Goal: Transaction & Acquisition: Obtain resource

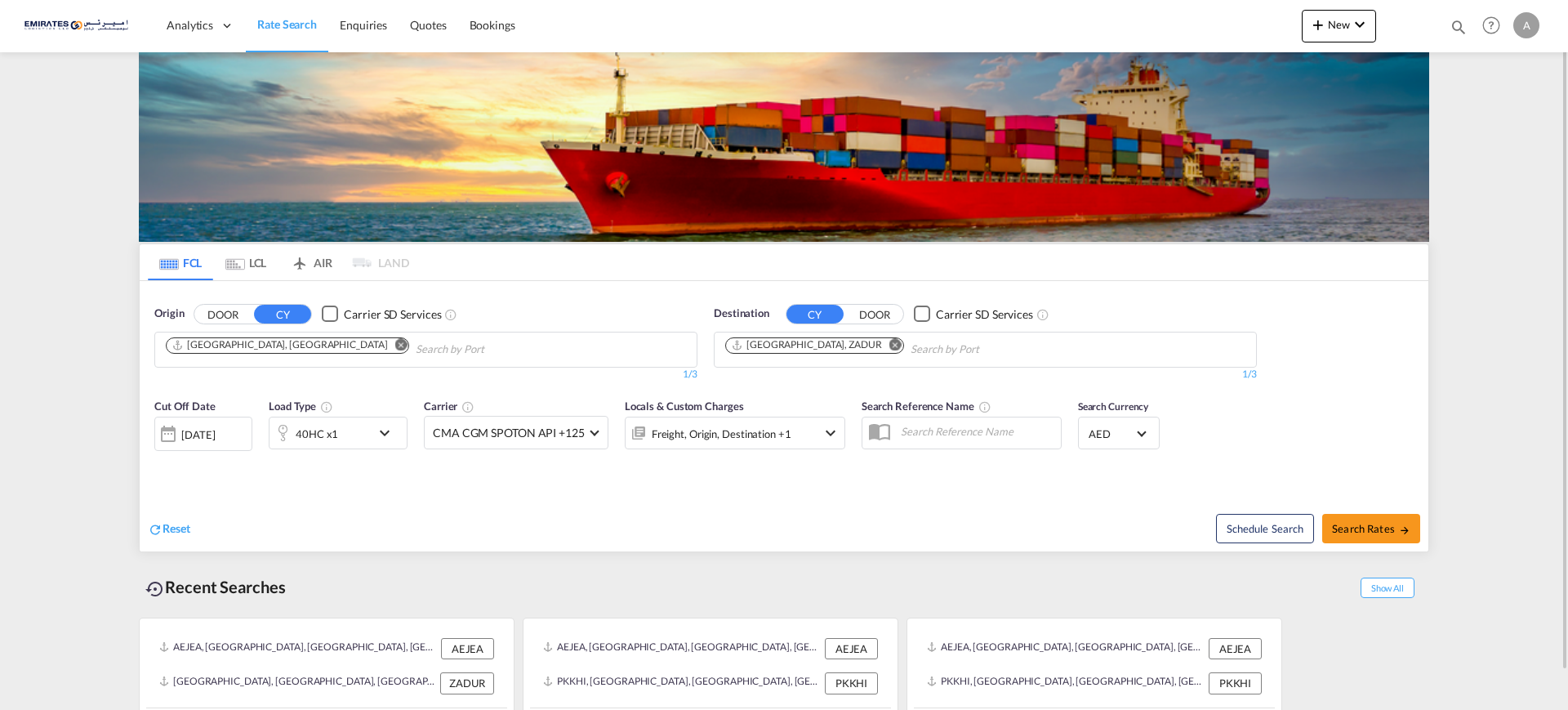
click at [889, 341] on md-icon "Remove" at bounding box center [895, 344] width 12 height 12
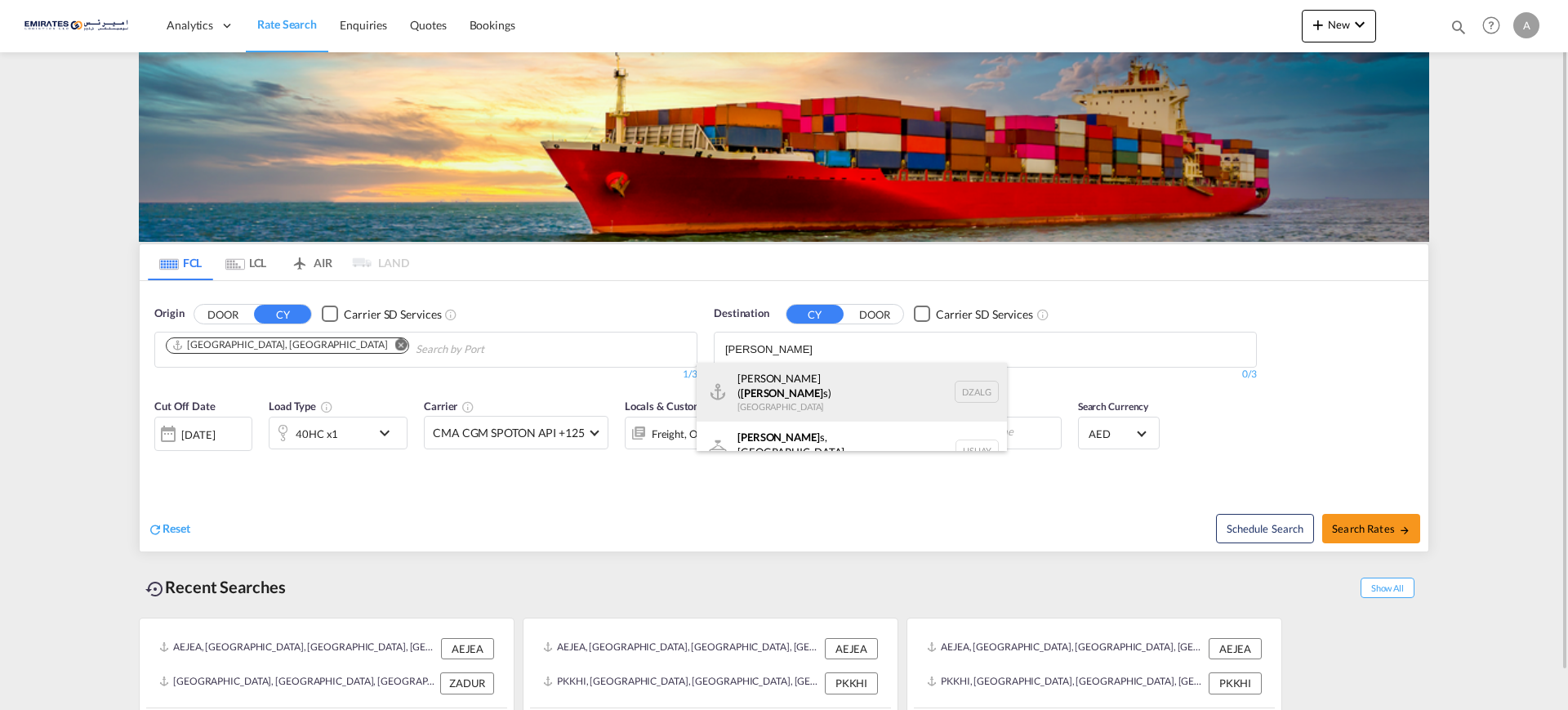
type input "[PERSON_NAME]"
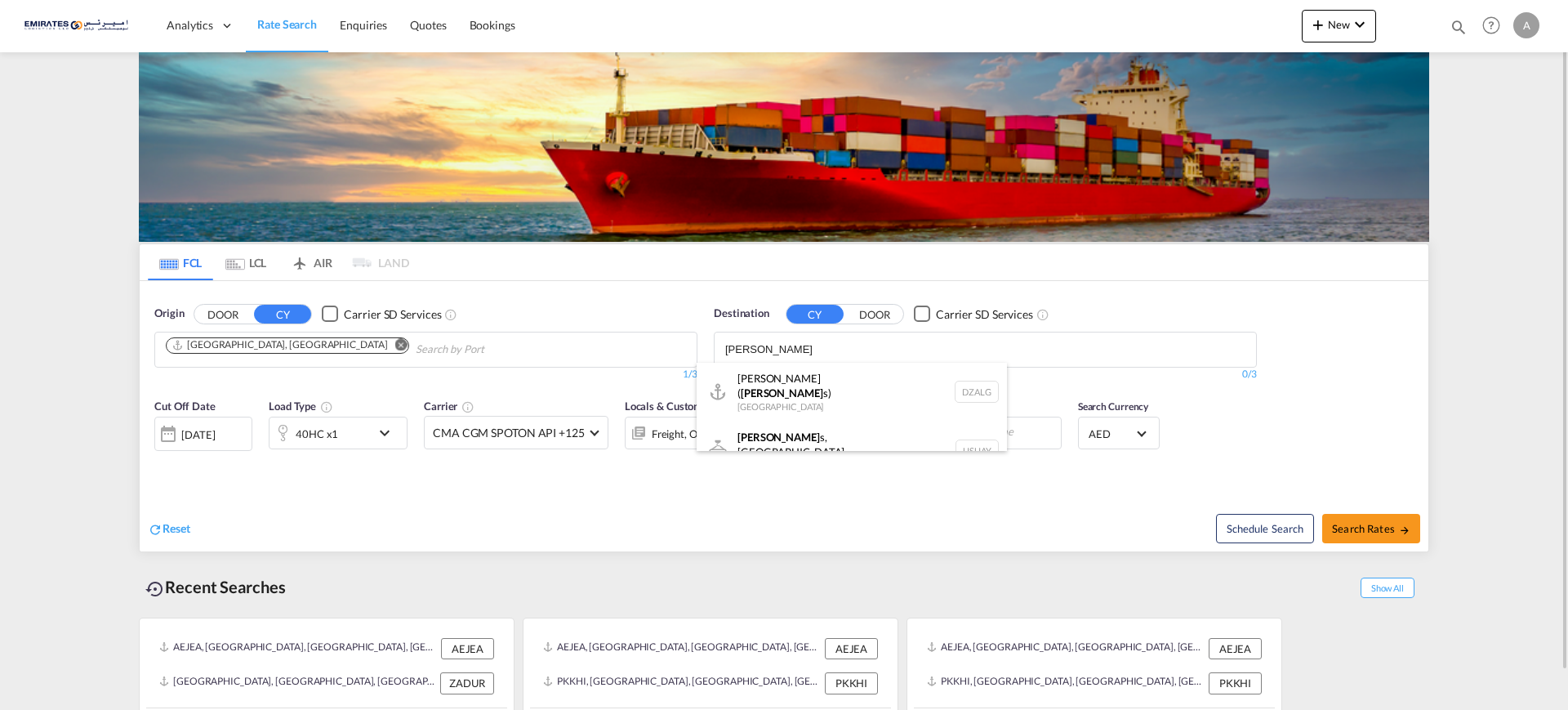
click at [743, 385] on div "[PERSON_NAME] ( [PERSON_NAME] s) [GEOGRAPHIC_DATA] [GEOGRAPHIC_DATA]" at bounding box center [851, 392] width 310 height 59
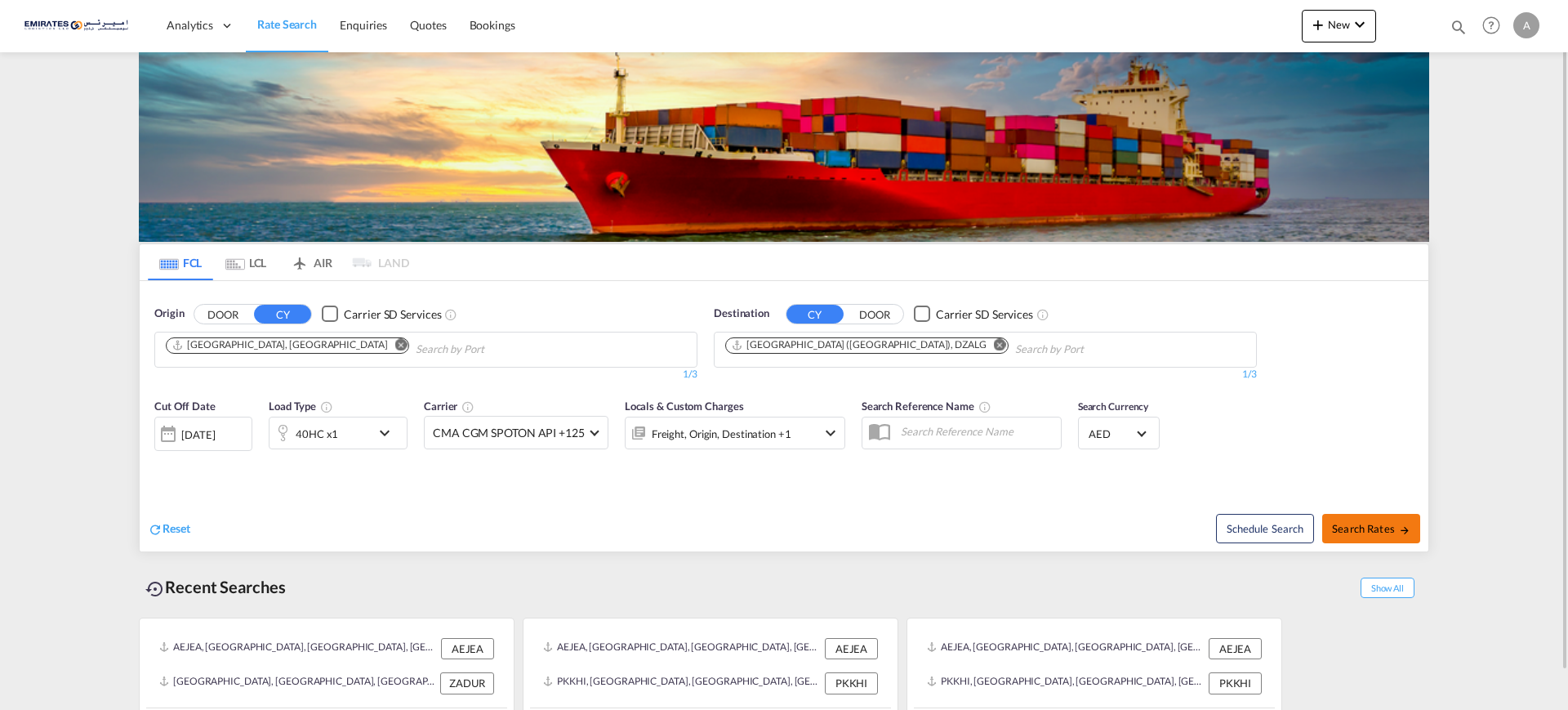
click at [1376, 529] on span "Search Rates" at bounding box center [1370, 528] width 79 height 13
type input "AEJEA to DZALG / [DATE]"
